Goal: Transaction & Acquisition: Purchase product/service

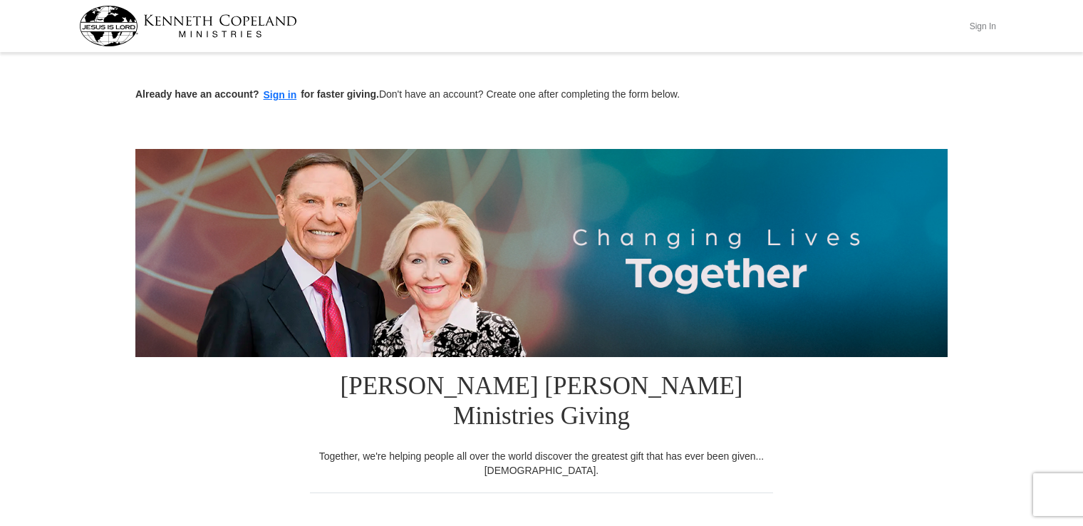
click at [990, 24] on button "Sign In" at bounding box center [982, 26] width 43 height 22
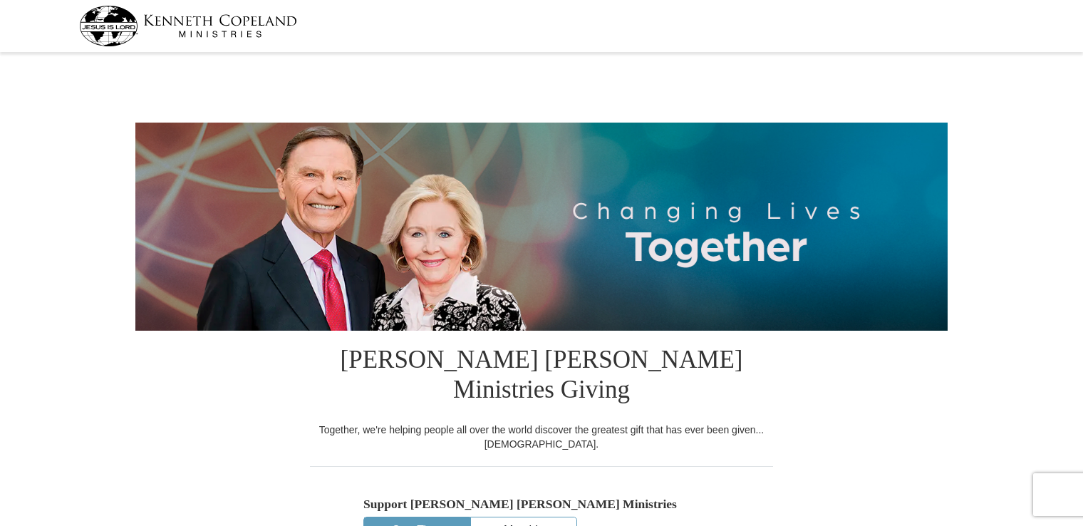
select select "[GEOGRAPHIC_DATA]"
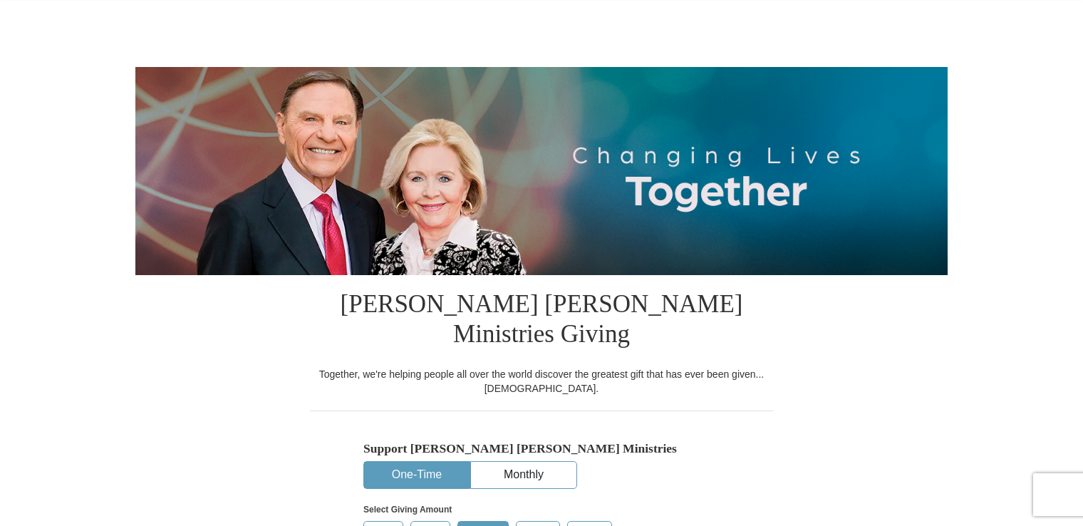
scroll to position [214, 0]
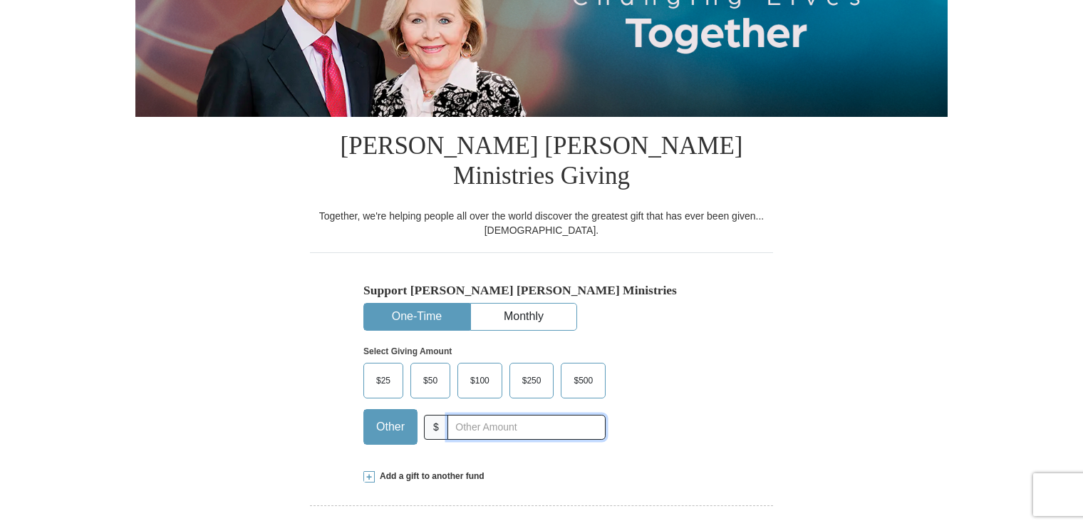
click at [445, 409] on div "Other $" at bounding box center [484, 427] width 242 height 36
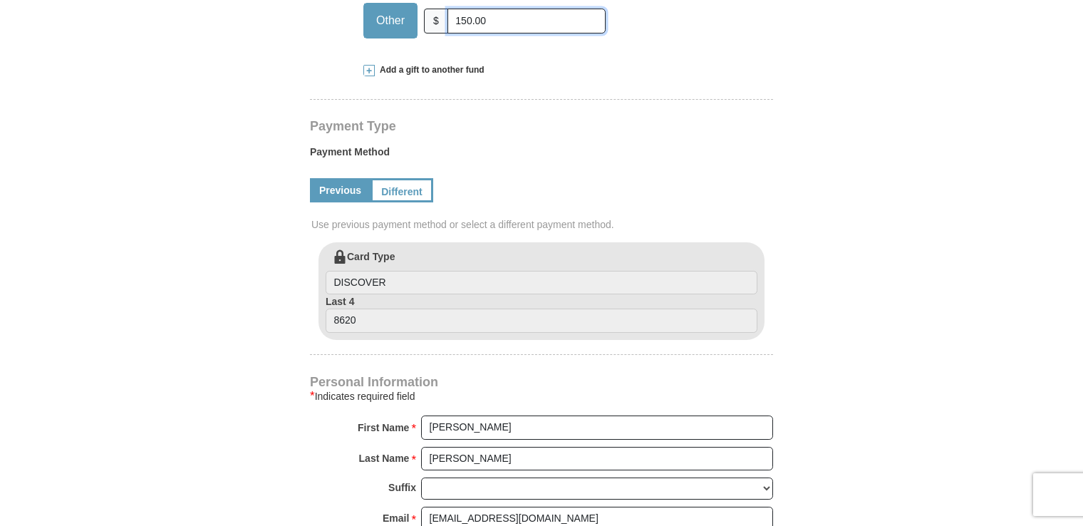
scroll to position [784, 0]
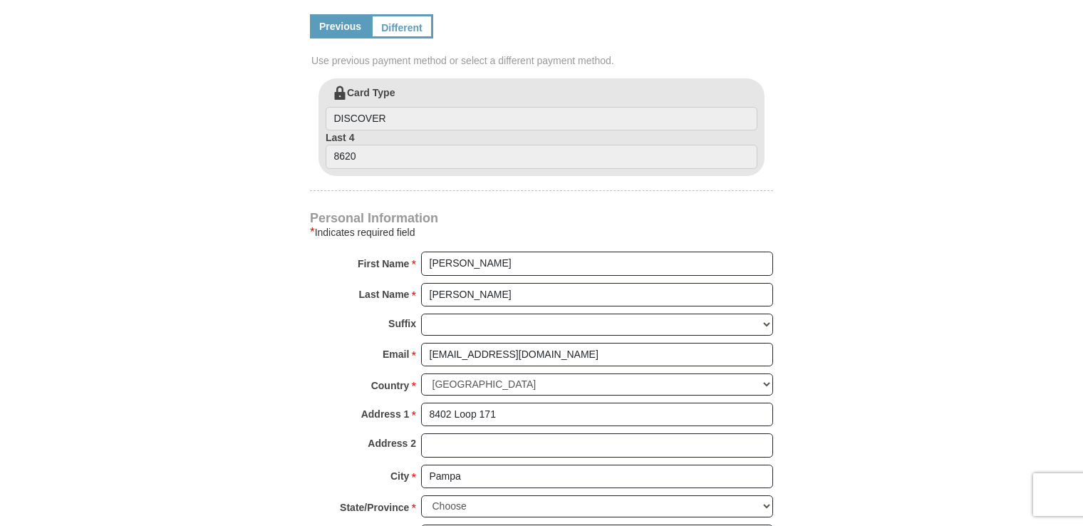
type input "150.00"
click at [427, 251] on input "[PERSON_NAME]" at bounding box center [597, 263] width 352 height 24
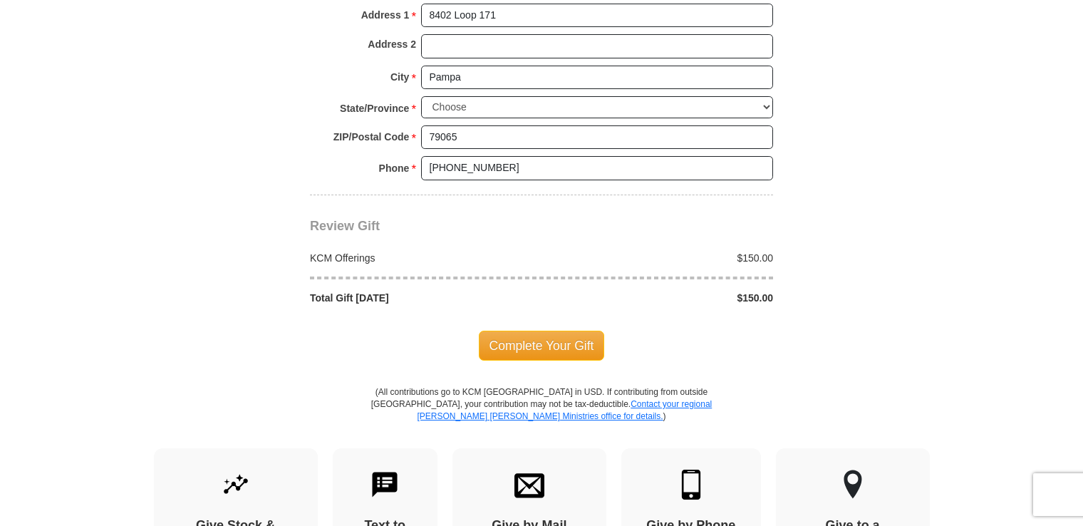
scroll to position [1211, 0]
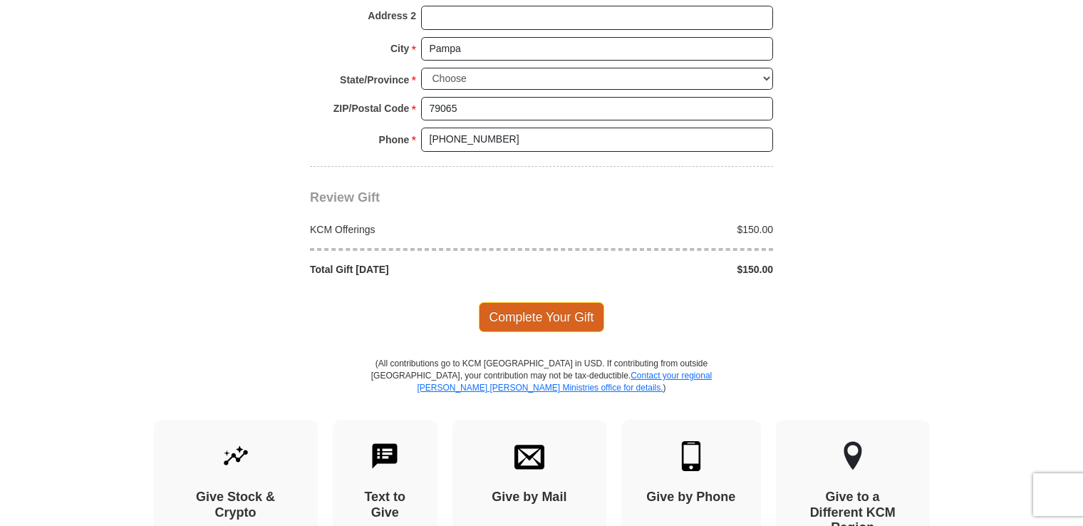
type input "[PERSON_NAME] & [PERSON_NAME]"
click at [540, 302] on span "Complete Your Gift" at bounding box center [542, 317] width 126 height 30
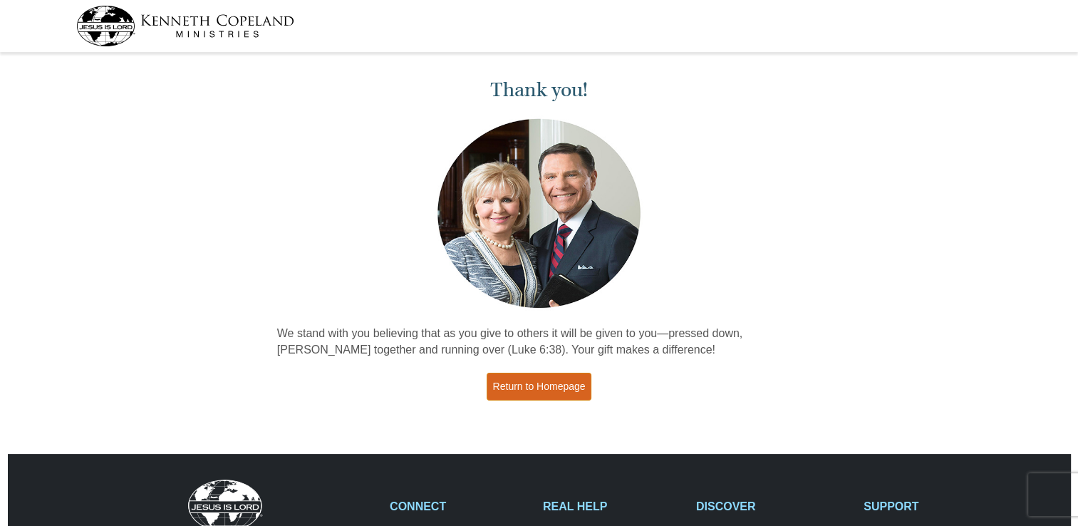
click at [558, 391] on link "Return to Homepage" at bounding box center [539, 387] width 105 height 28
